Goal: Task Accomplishment & Management: Manage account settings

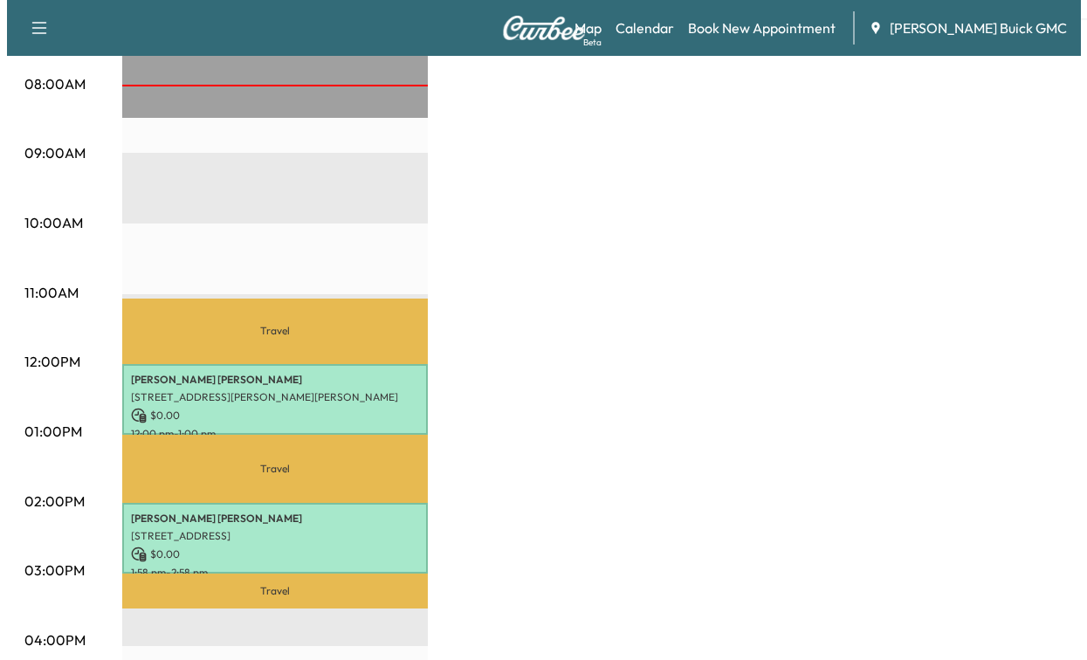
scroll to position [524, 0]
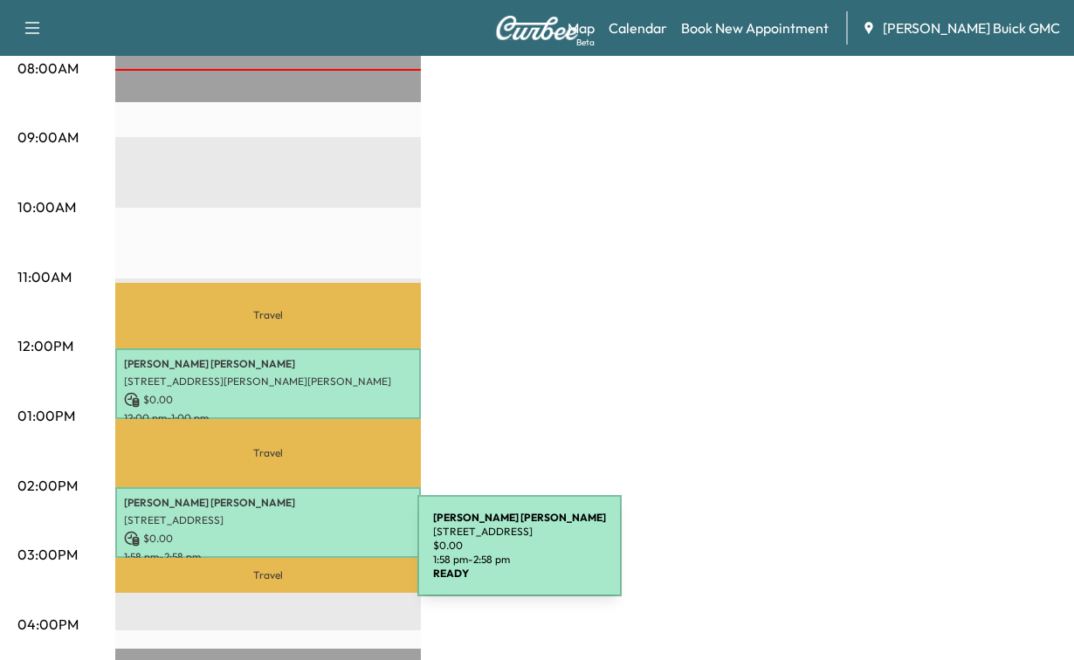
click at [286, 510] on p "[PERSON_NAME]" at bounding box center [268, 503] width 288 height 14
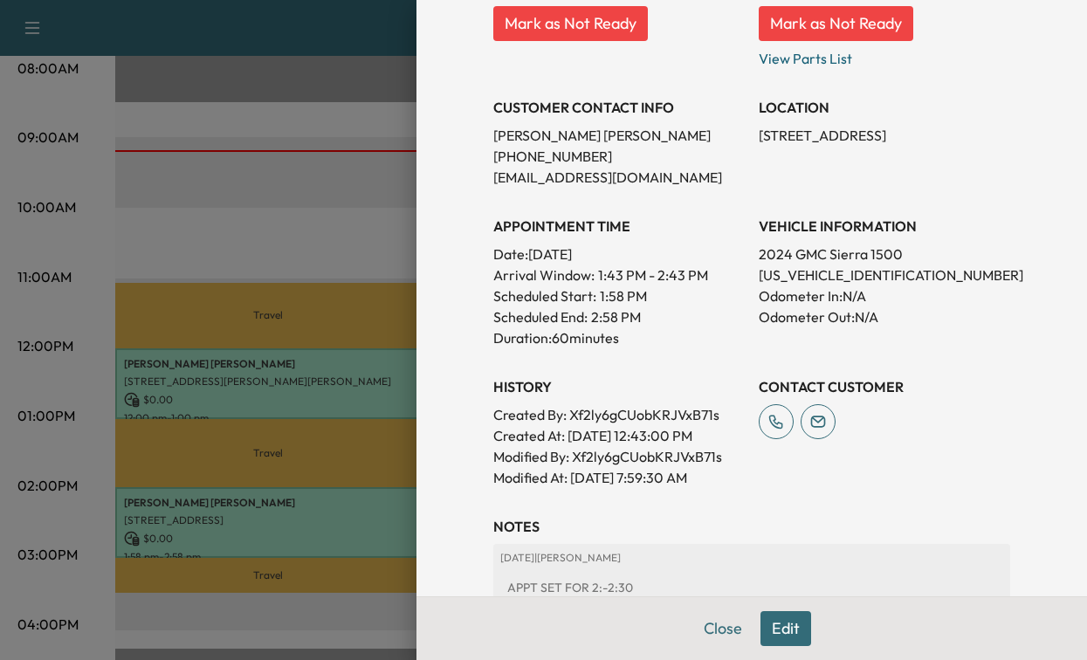
scroll to position [349, 0]
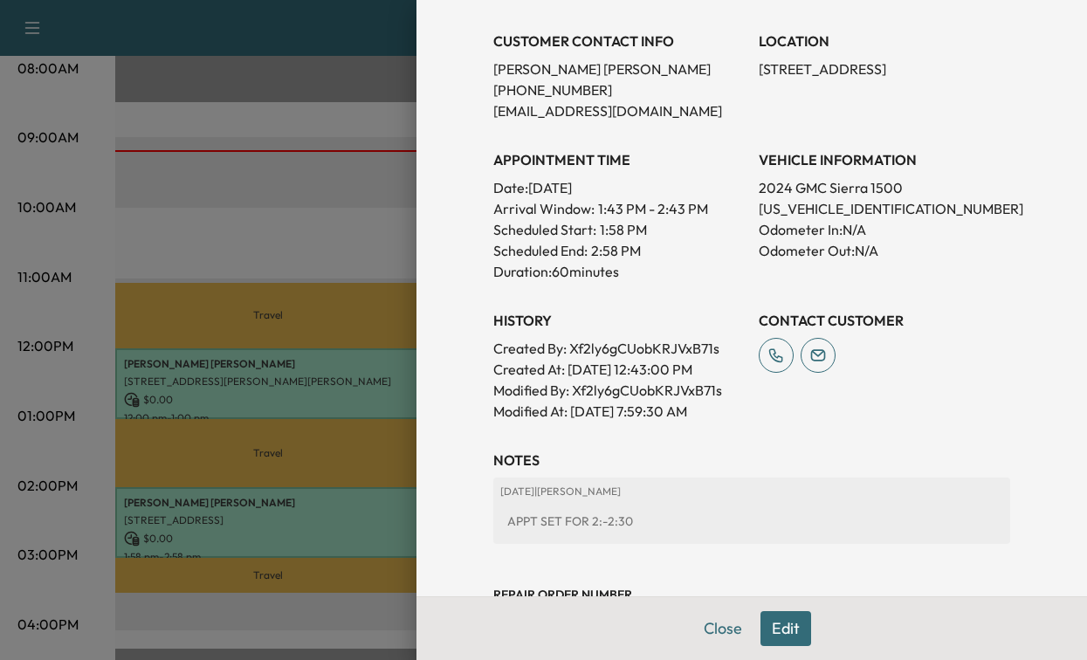
click at [760, 615] on button "Edit" at bounding box center [785, 628] width 51 height 35
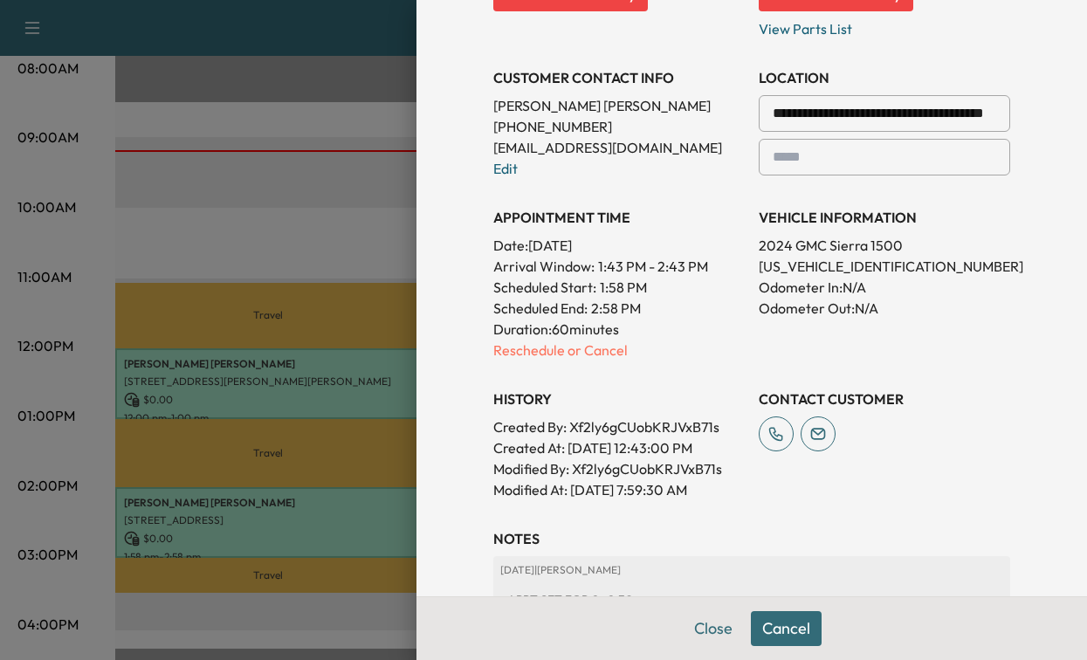
scroll to position [391, 0]
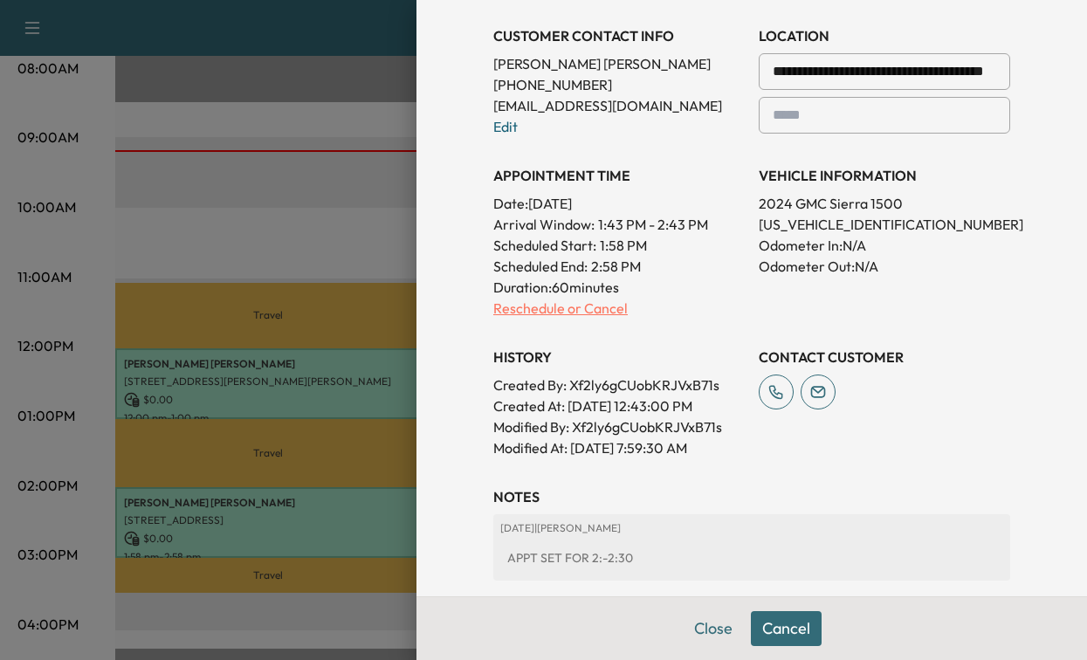
click at [605, 319] on p "Reschedule or Cancel" at bounding box center [618, 308] width 251 height 21
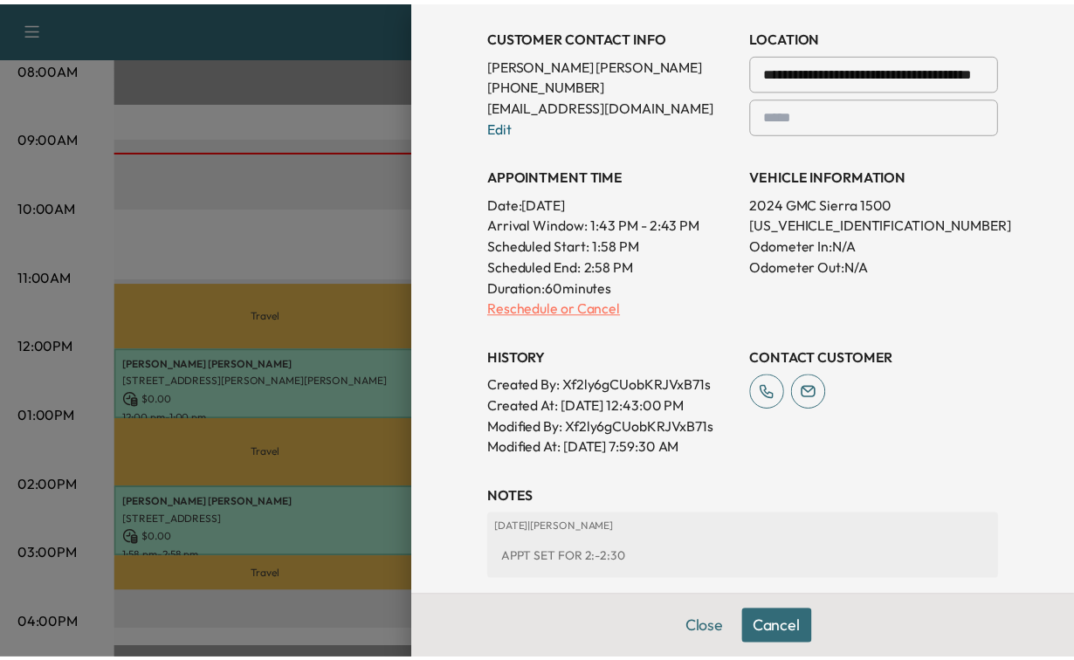
scroll to position [0, 0]
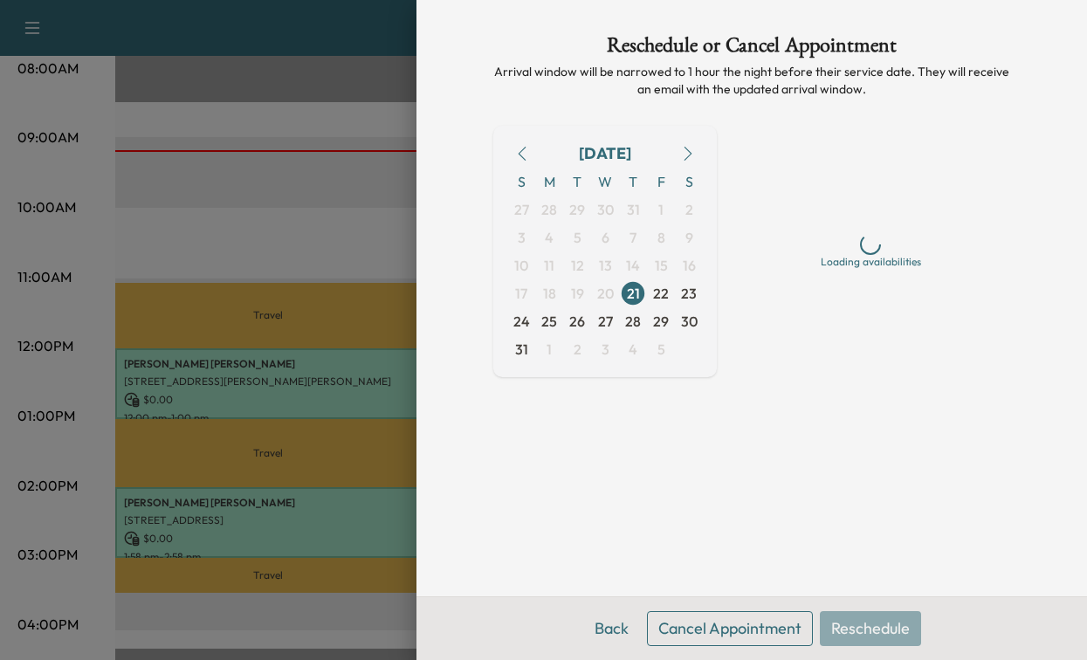
click at [697, 611] on button "Cancel Appointment" at bounding box center [730, 628] width 166 height 35
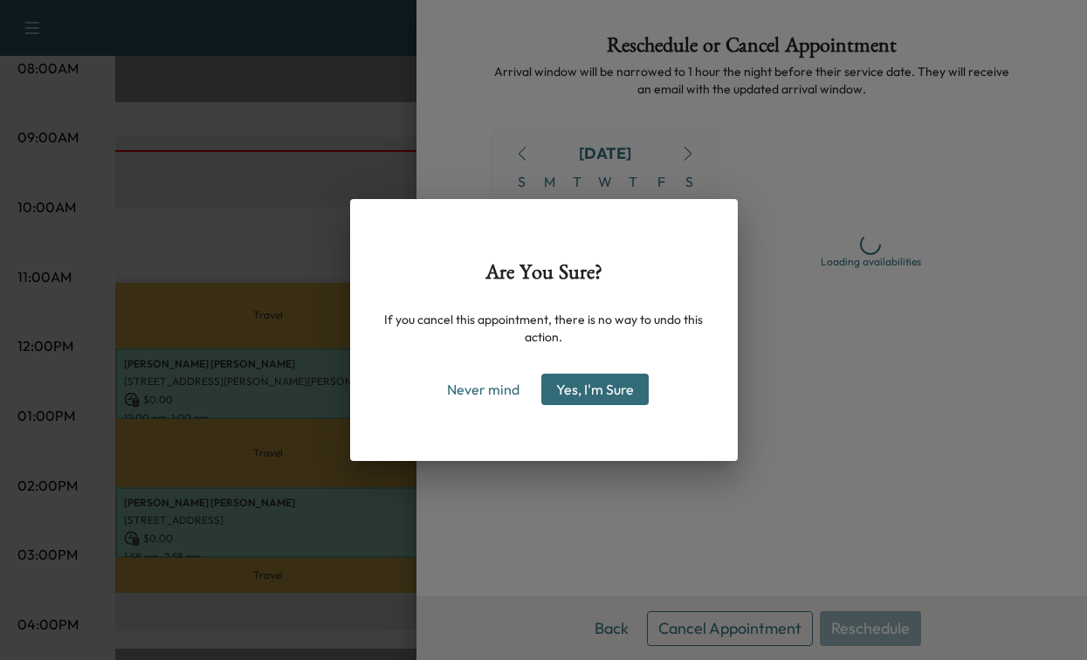
click at [590, 399] on button "Yes, I'm Sure" at bounding box center [594, 389] width 107 height 31
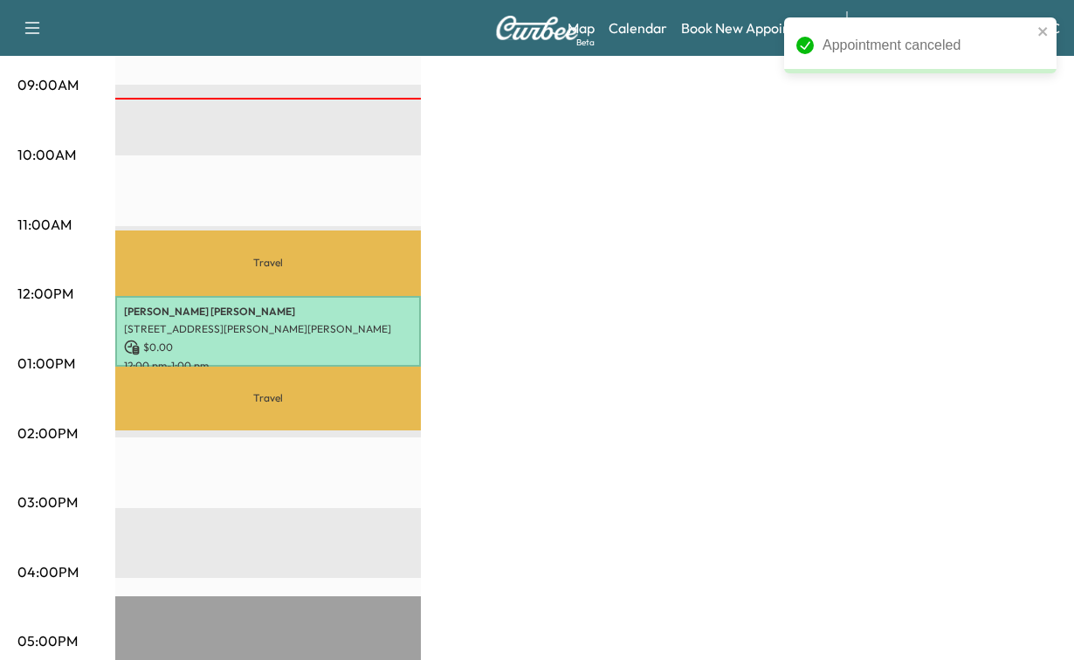
scroll to position [437, 0]
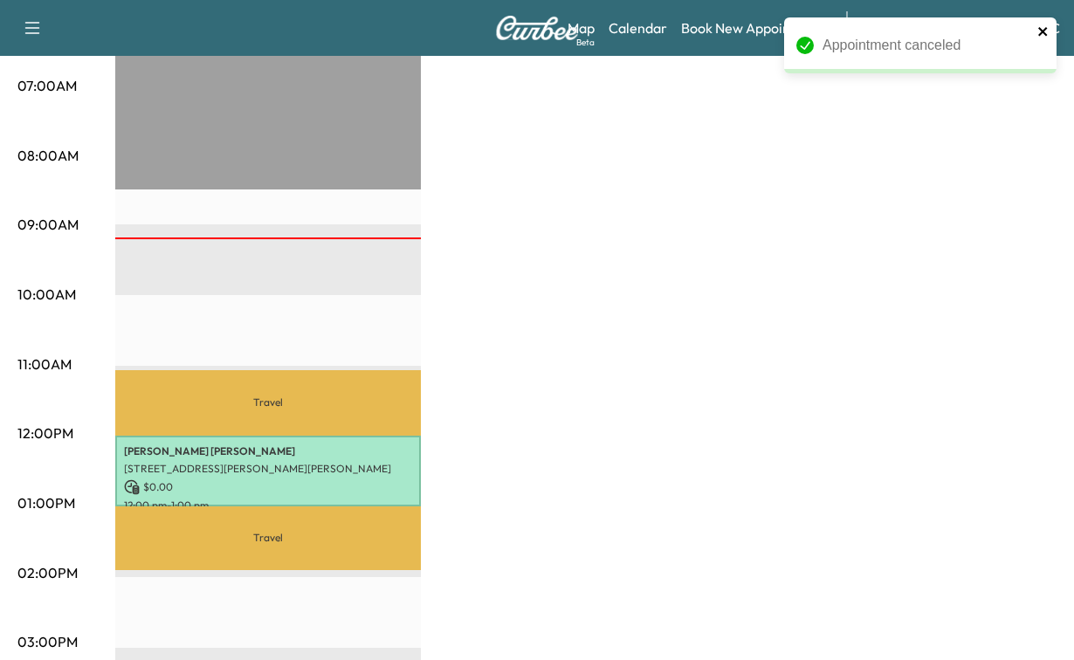
click at [1042, 25] on icon "close" at bounding box center [1043, 31] width 12 height 14
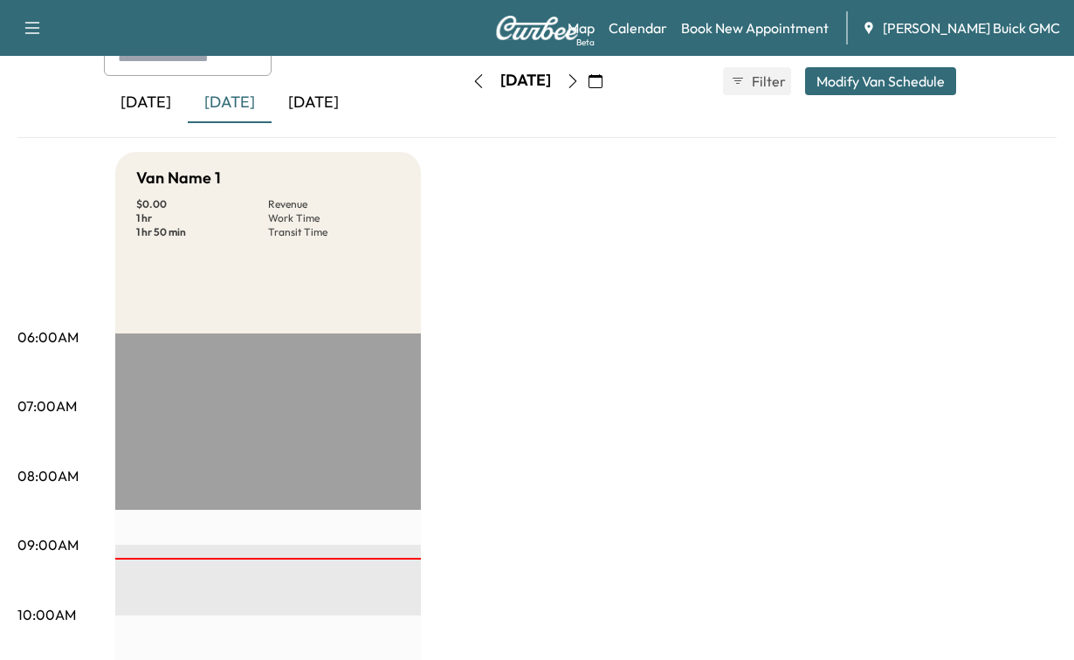
scroll to position [0, 0]
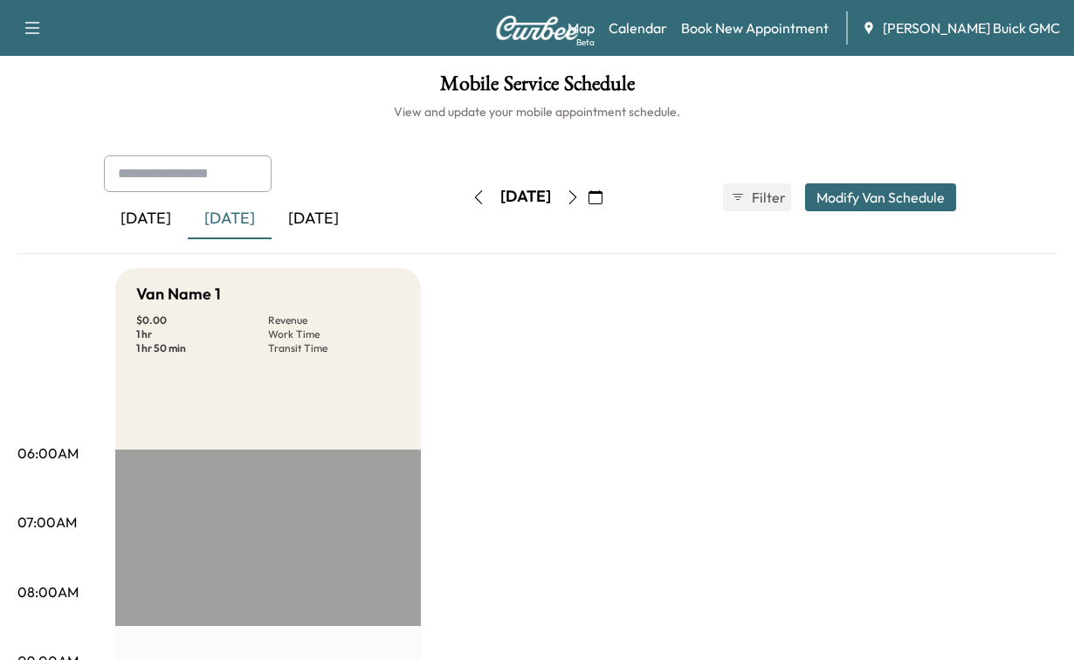
click at [580, 204] on icon "button" at bounding box center [573, 197] width 14 height 14
click at [829, 211] on button "Modify Van Schedule" at bounding box center [880, 197] width 151 height 28
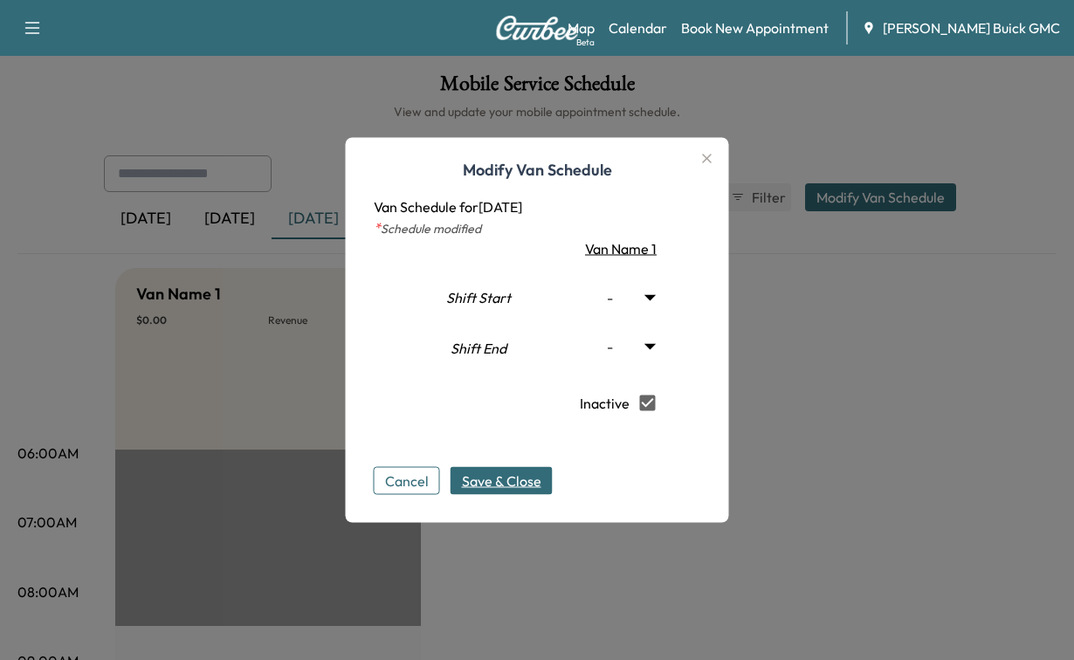
click at [493, 492] on span "Save & Close" at bounding box center [501, 481] width 79 height 21
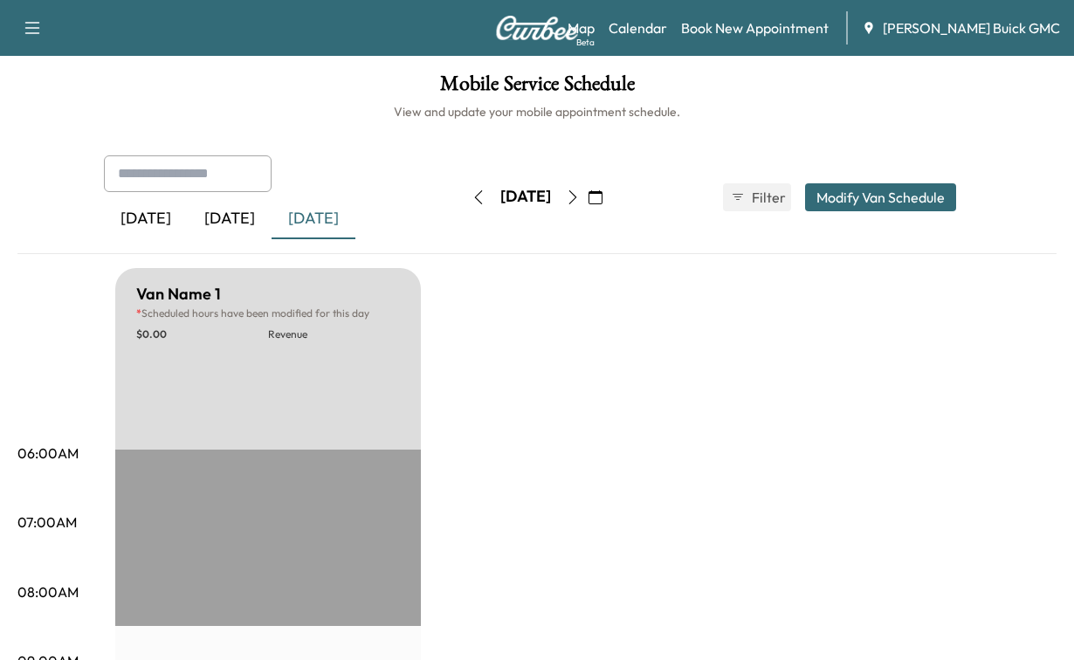
click at [263, 239] on div "[DATE]" at bounding box center [230, 219] width 84 height 40
type input "***"
type input "*****"
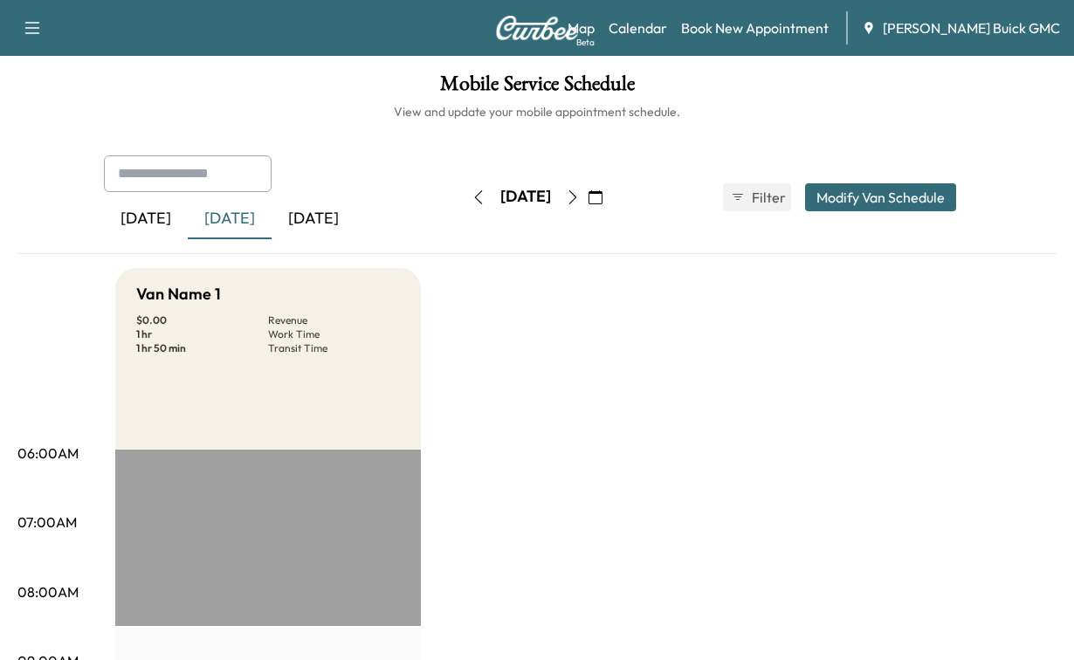
click at [849, 211] on button "Modify Van Schedule" at bounding box center [880, 197] width 151 height 28
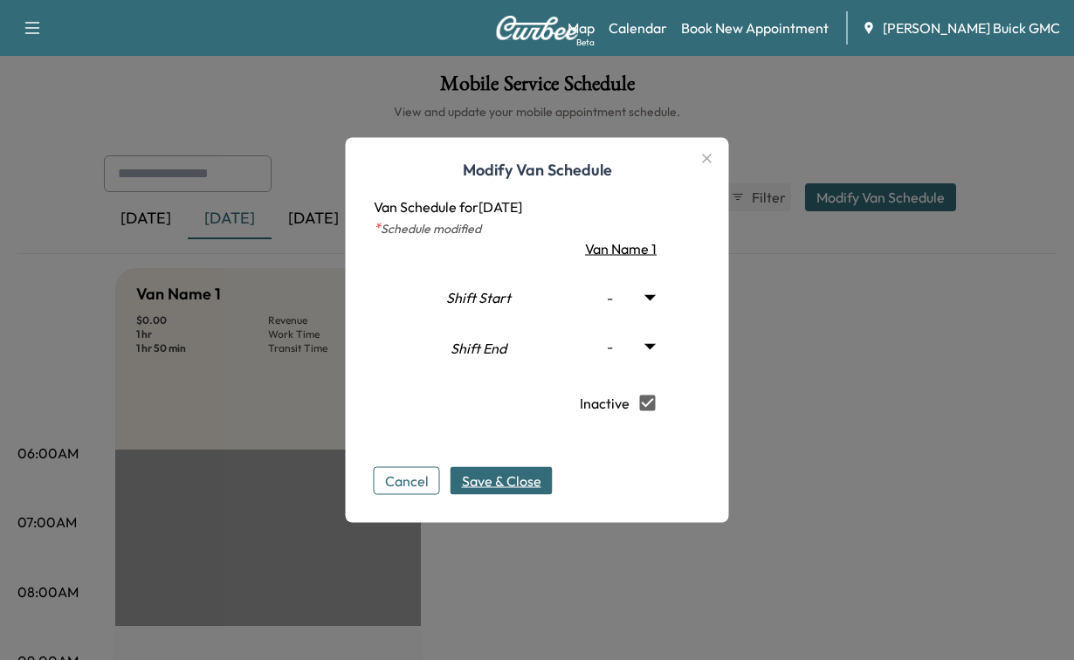
click at [464, 492] on span "Save & Close" at bounding box center [501, 481] width 79 height 21
click at [712, 154] on icon "button" at bounding box center [707, 159] width 10 height 10
